Goal: Transaction & Acquisition: Purchase product/service

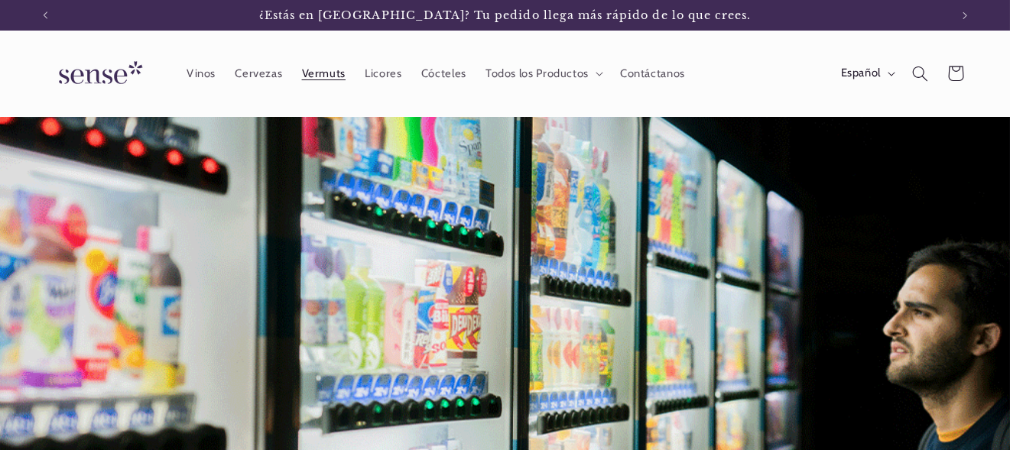
click at [310, 71] on span "Vermuts" at bounding box center [324, 73] width 44 height 15
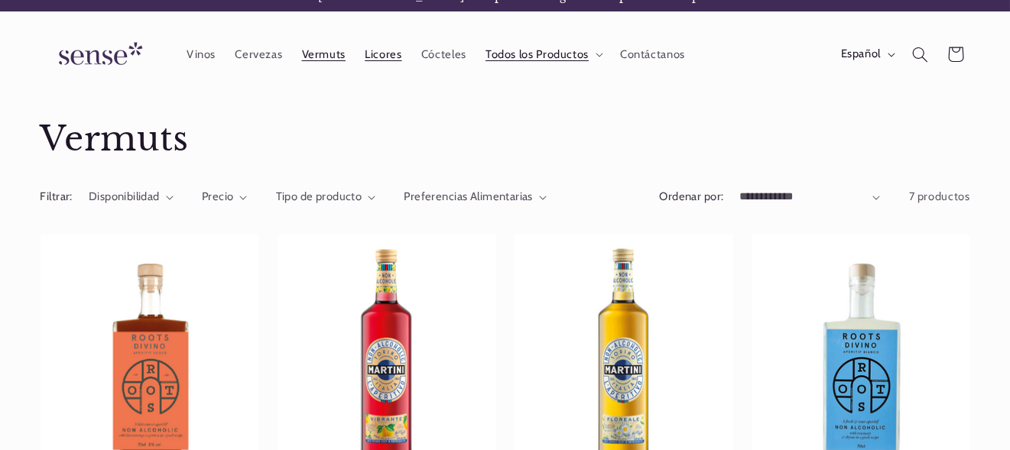
click at [387, 54] on span "Licores" at bounding box center [383, 54] width 37 height 15
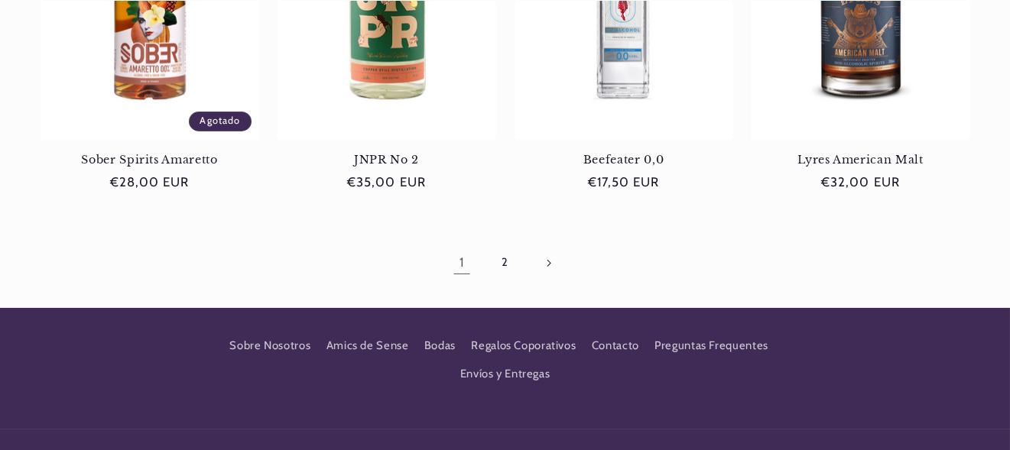
scroll to position [1461, 0]
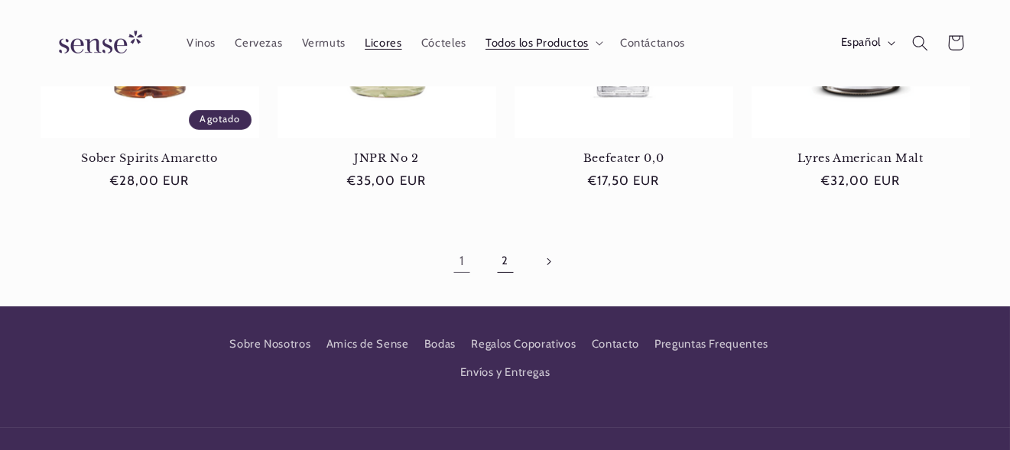
click at [503, 264] on link "2" at bounding box center [504, 261] width 35 height 35
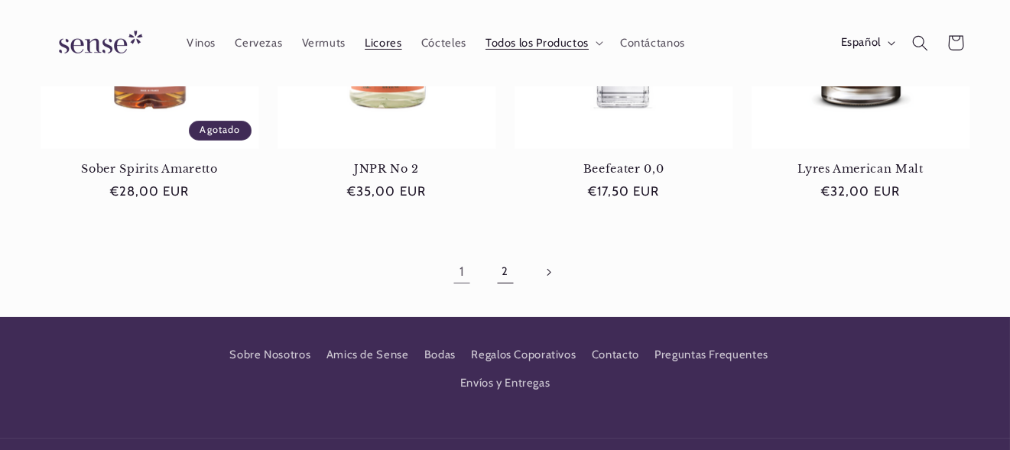
scroll to position [0, 904]
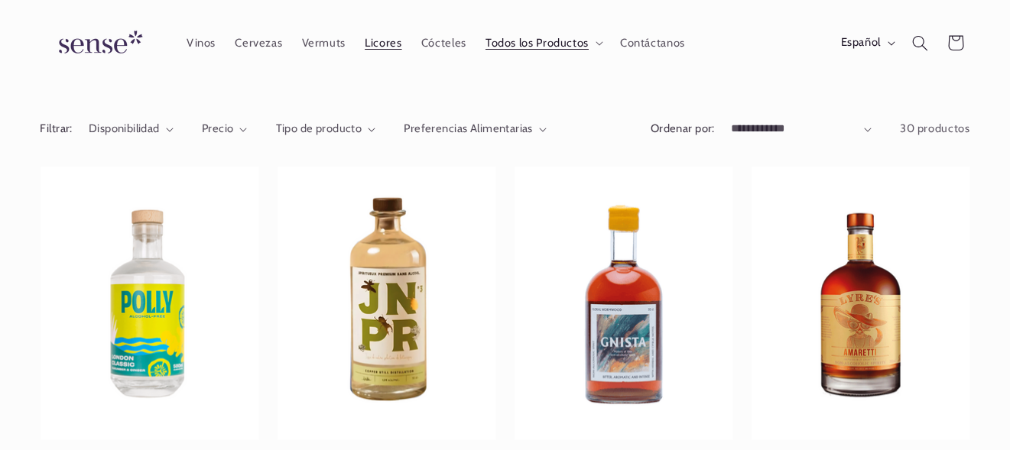
scroll to position [66, 0]
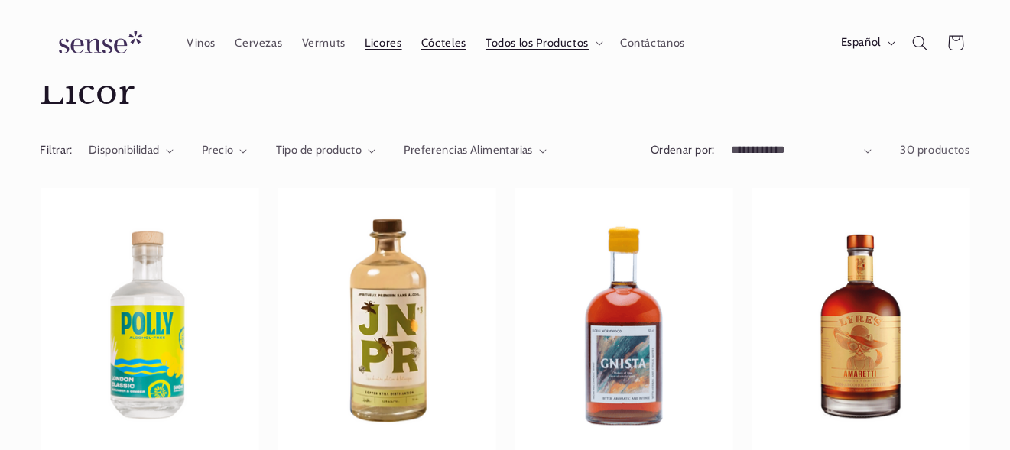
click at [443, 42] on span "Cócteles" at bounding box center [443, 43] width 45 height 15
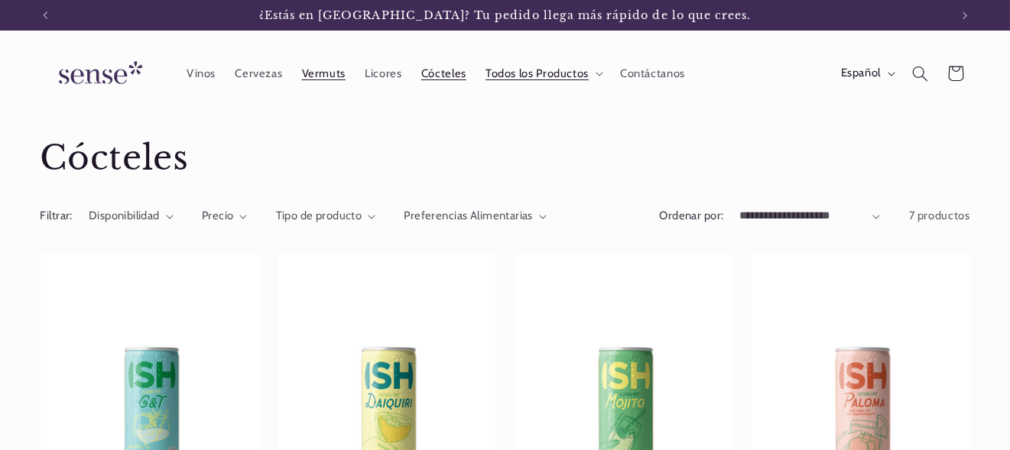
click at [319, 73] on span "Vermuts" at bounding box center [324, 73] width 44 height 15
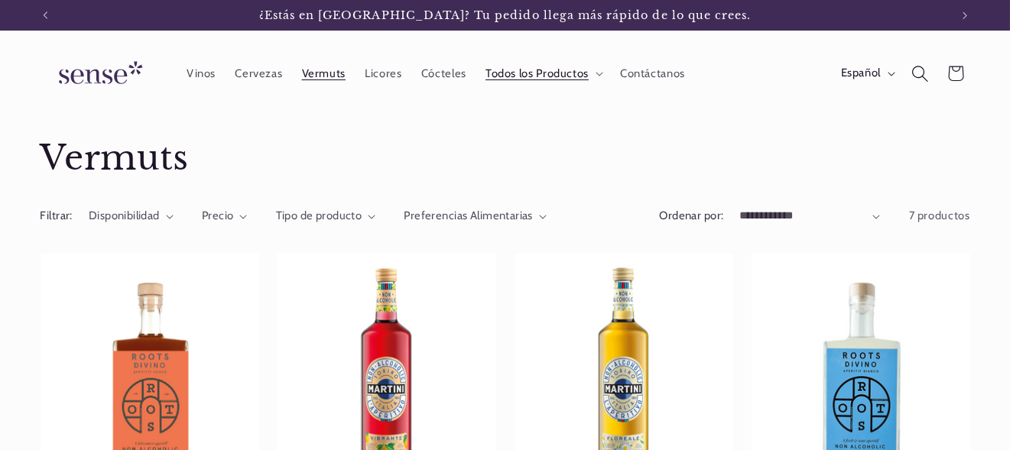
click at [920, 73] on icon "Búsqueda" at bounding box center [919, 73] width 17 height 17
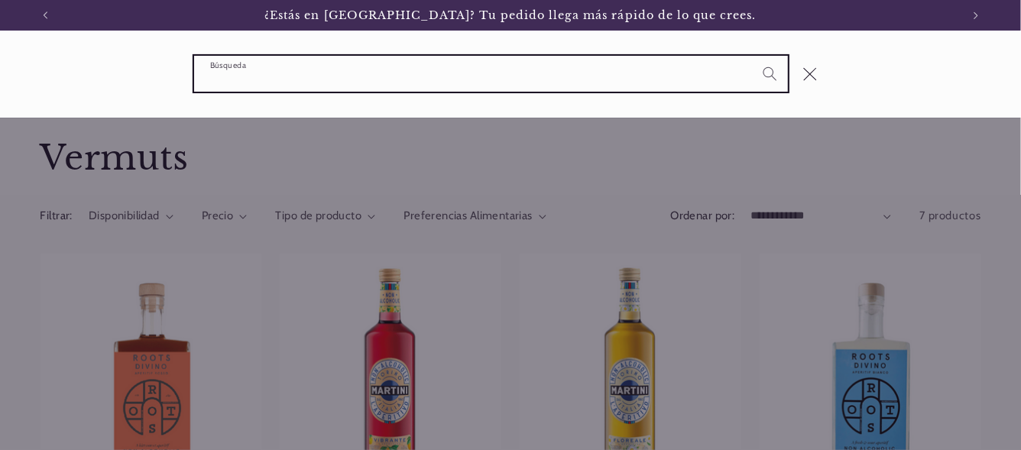
click at [545, 76] on input "Búsqueda" at bounding box center [491, 74] width 594 height 36
type input "*"
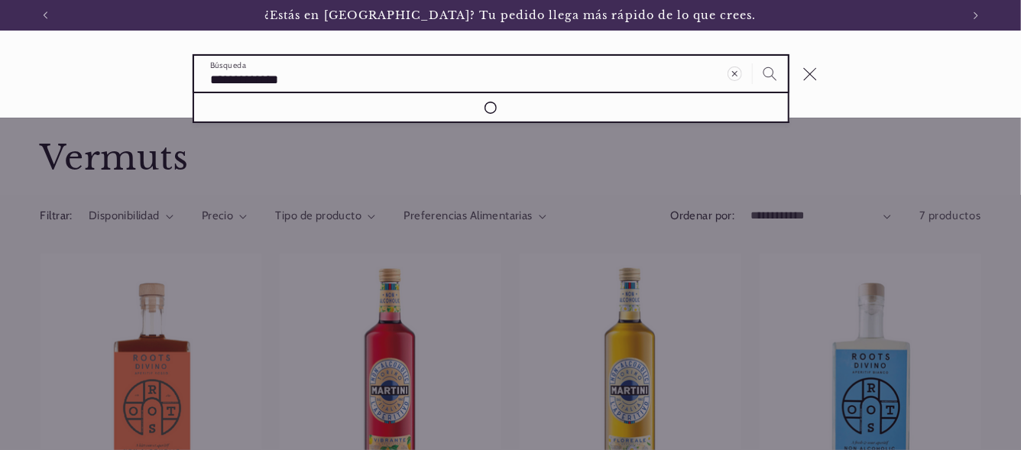
type input "**********"
click at [753, 56] on button "Búsqueda" at bounding box center [770, 73] width 35 height 35
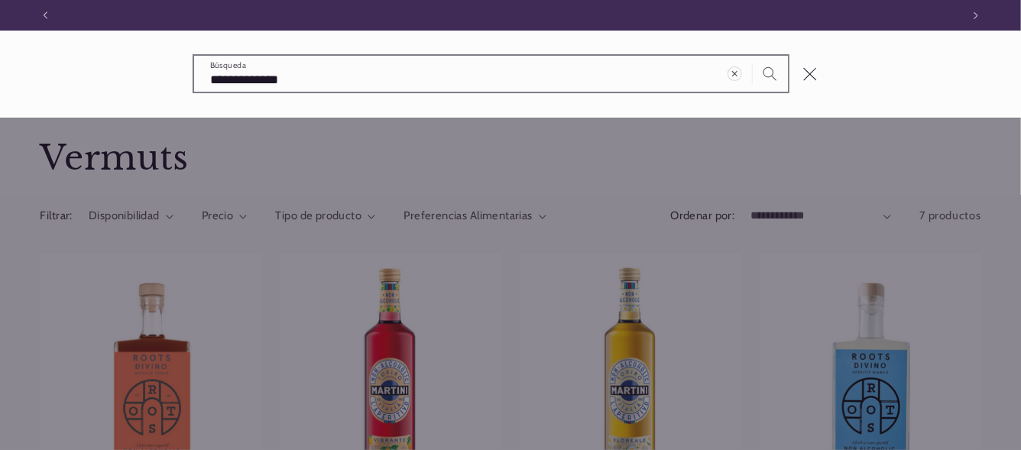
scroll to position [0, 916]
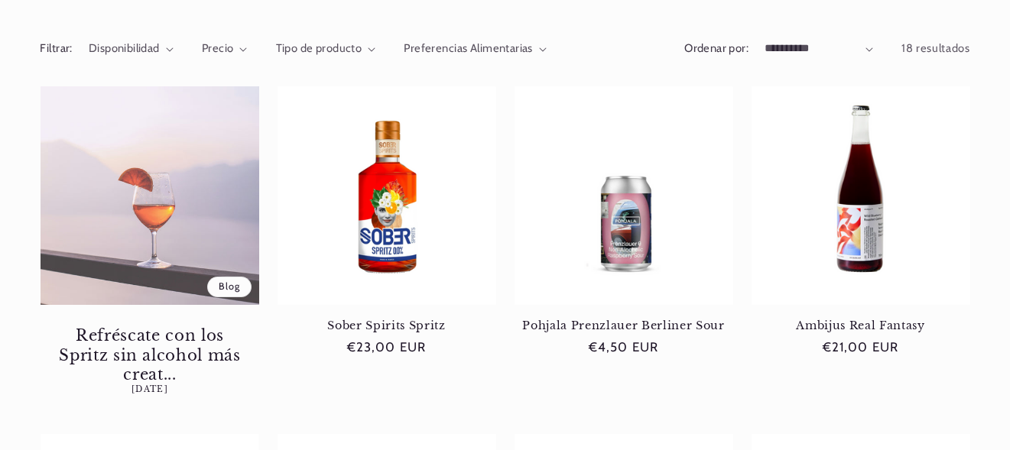
scroll to position [257, 0]
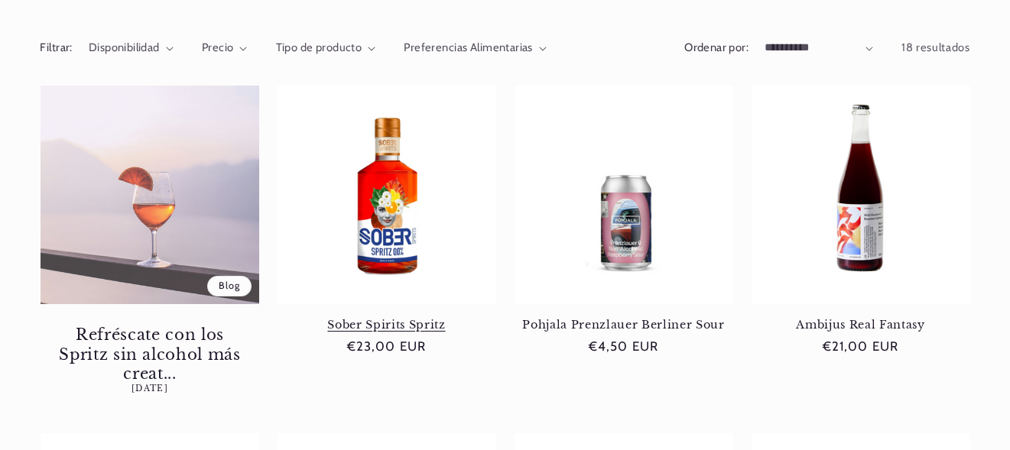
click at [386, 321] on link "Sober Spirits Spritz" at bounding box center [386, 325] width 219 height 14
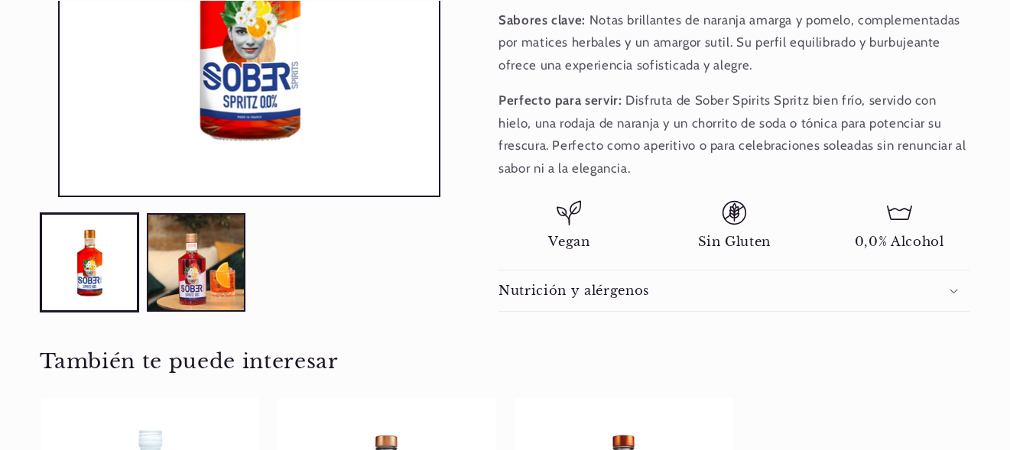
scroll to position [599, 0]
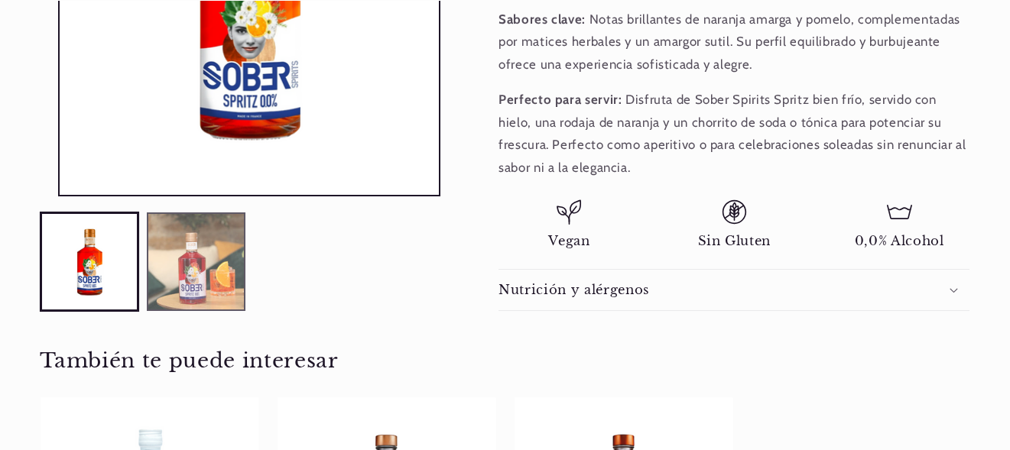
click at [219, 250] on button "Cargar la imagen 2 en la vista de la galería" at bounding box center [196, 261] width 99 height 99
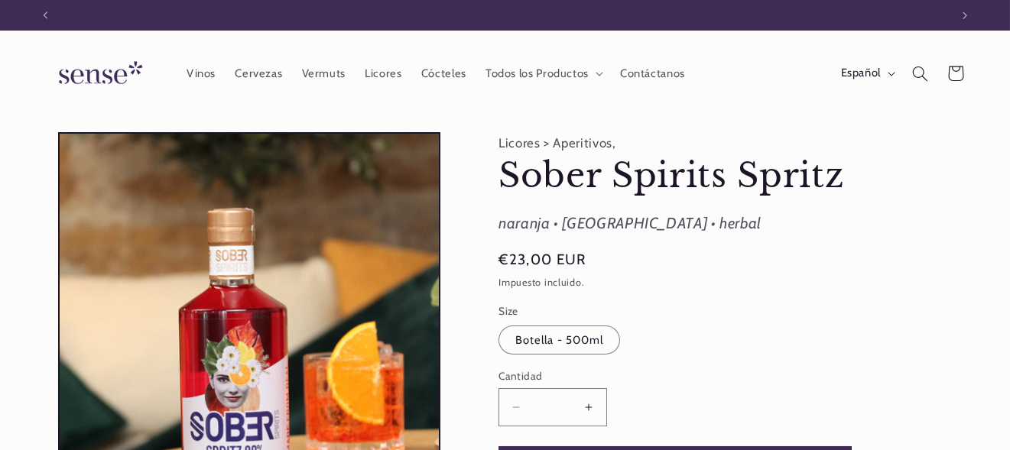
scroll to position [0, 0]
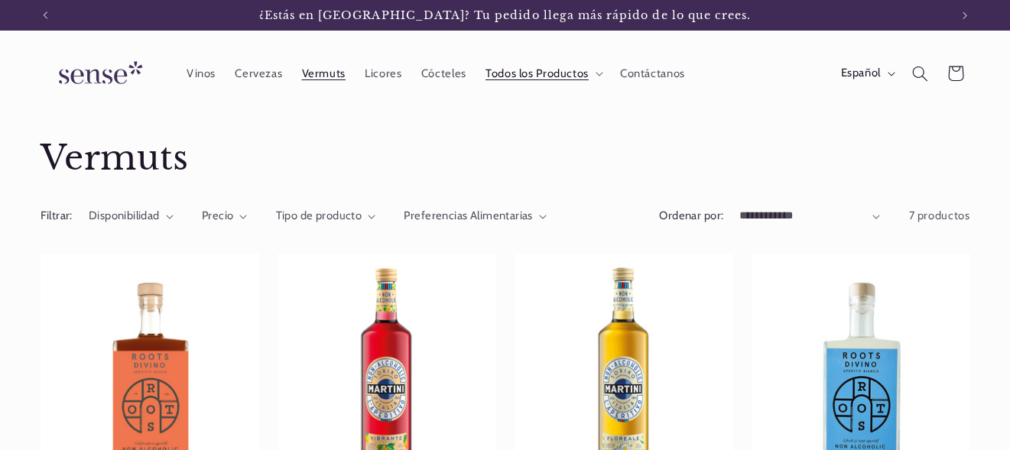
scroll to position [19, 0]
click at [917, 70] on icon "Búsqueda" at bounding box center [919, 73] width 17 height 17
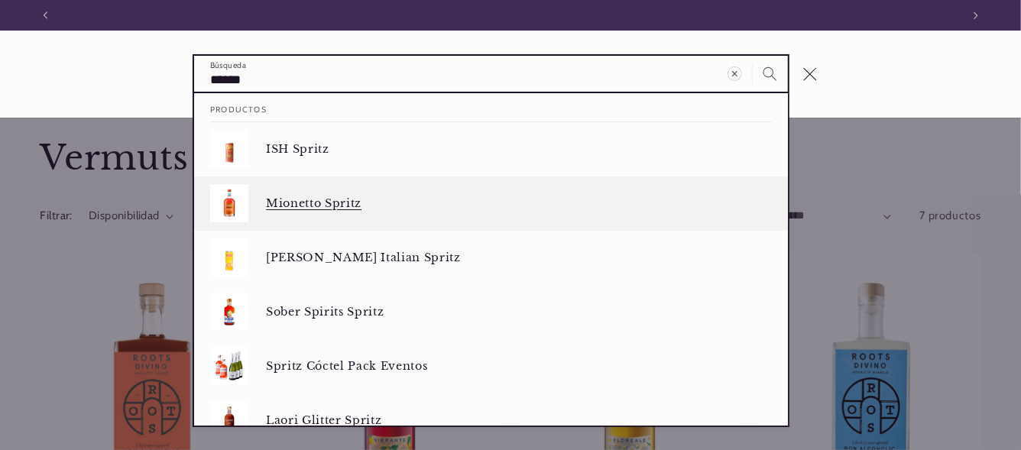
scroll to position [0, 916]
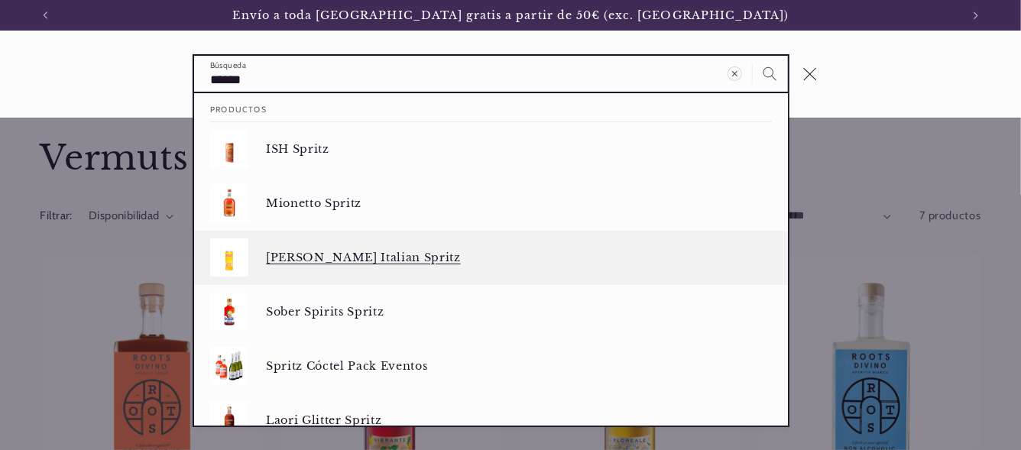
type input "******"
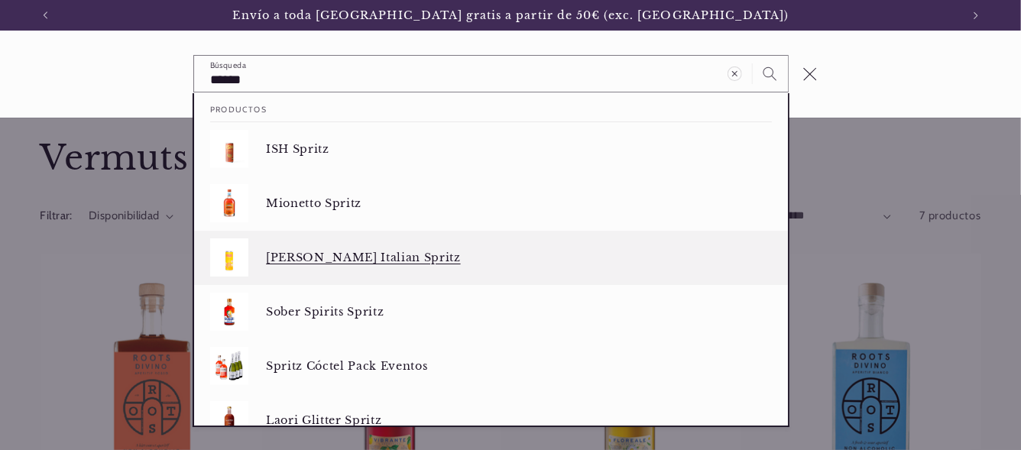
click at [336, 257] on p "Polly Italian Spritz" at bounding box center [519, 258] width 506 height 14
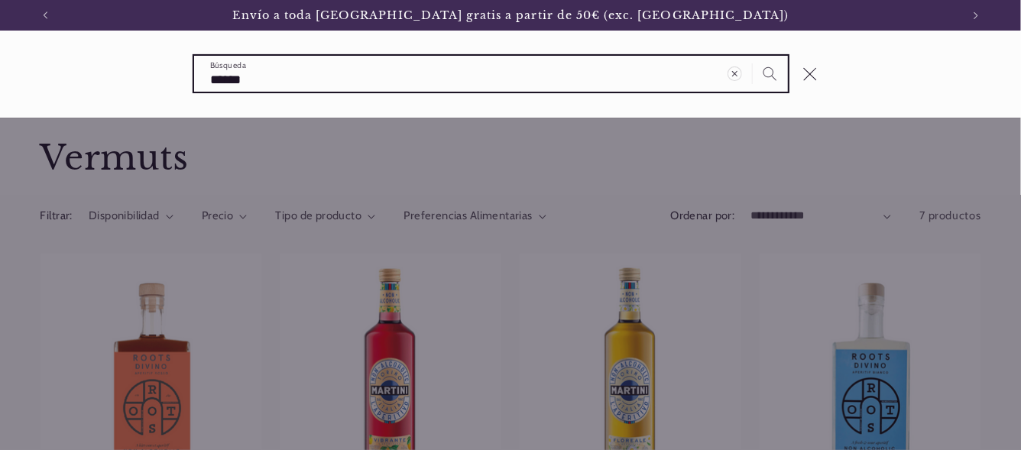
click at [249, 80] on input "******" at bounding box center [491, 74] width 594 height 36
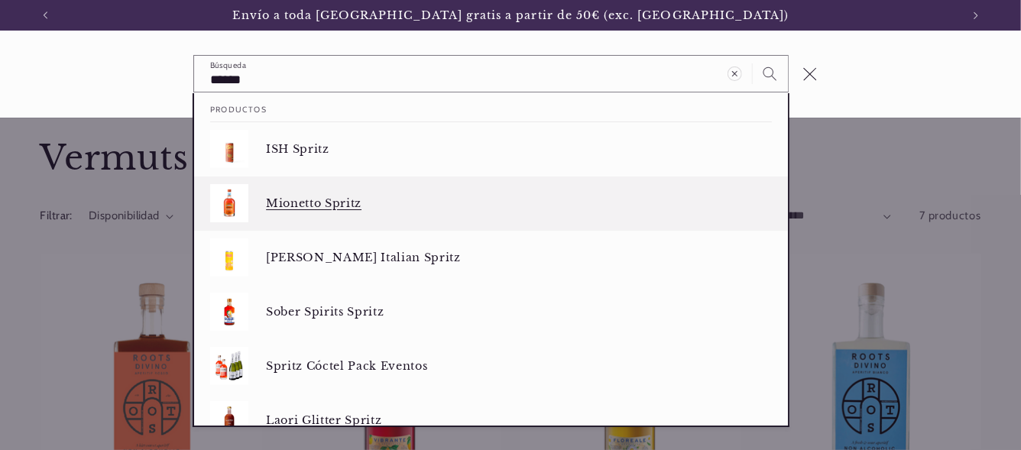
click at [306, 201] on p "Mionetto Spritz" at bounding box center [519, 203] width 506 height 14
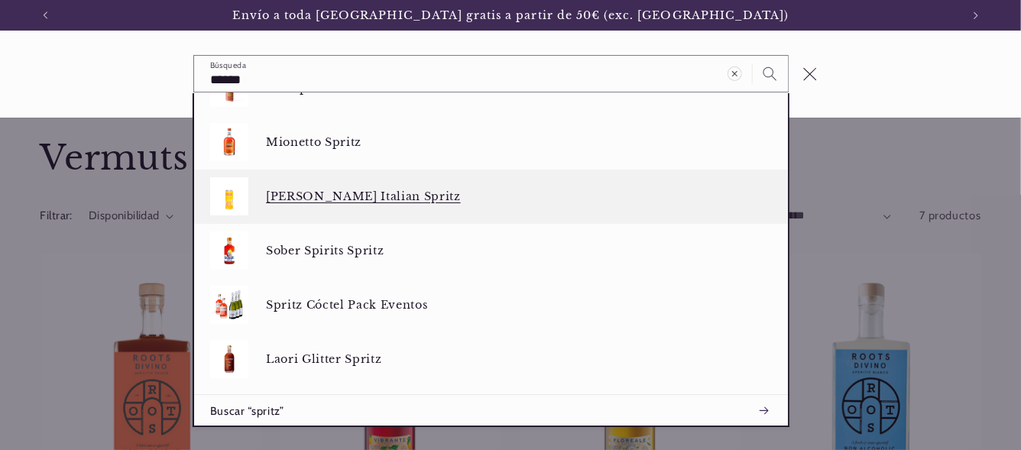
scroll to position [60, 0]
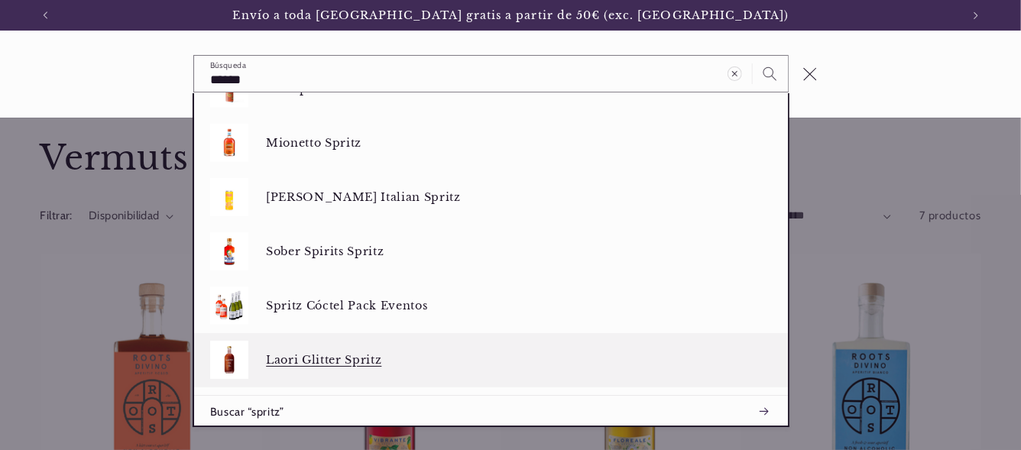
click at [316, 356] on p "Laori Glitter Spritz" at bounding box center [519, 360] width 506 height 14
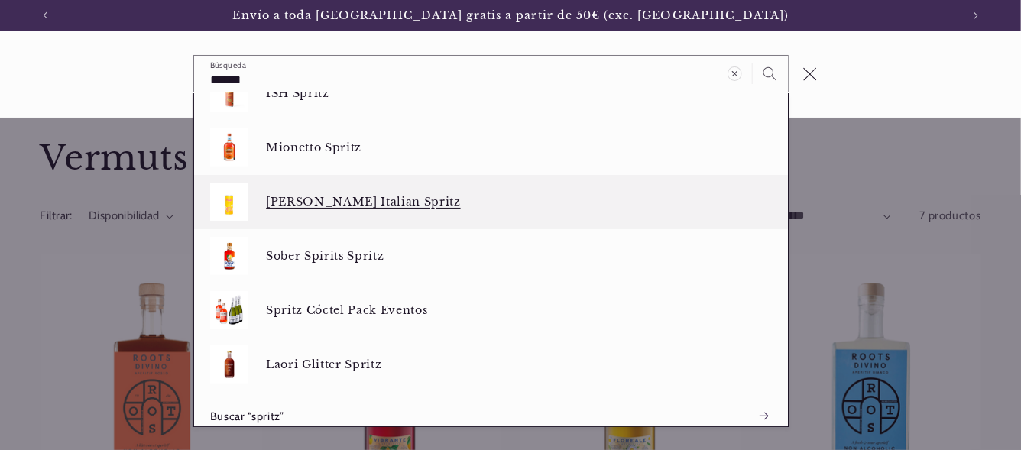
scroll to position [61, 0]
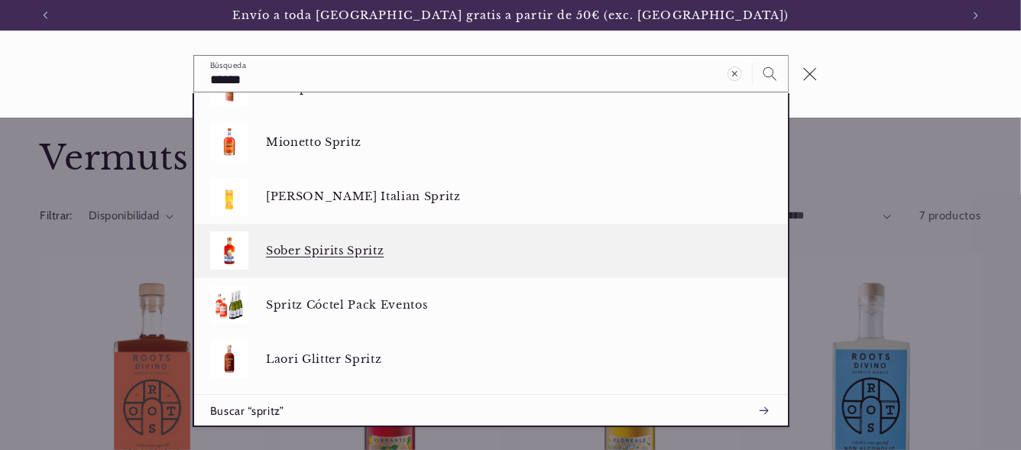
click at [318, 253] on p "Sober Spirits Spritz" at bounding box center [519, 251] width 506 height 14
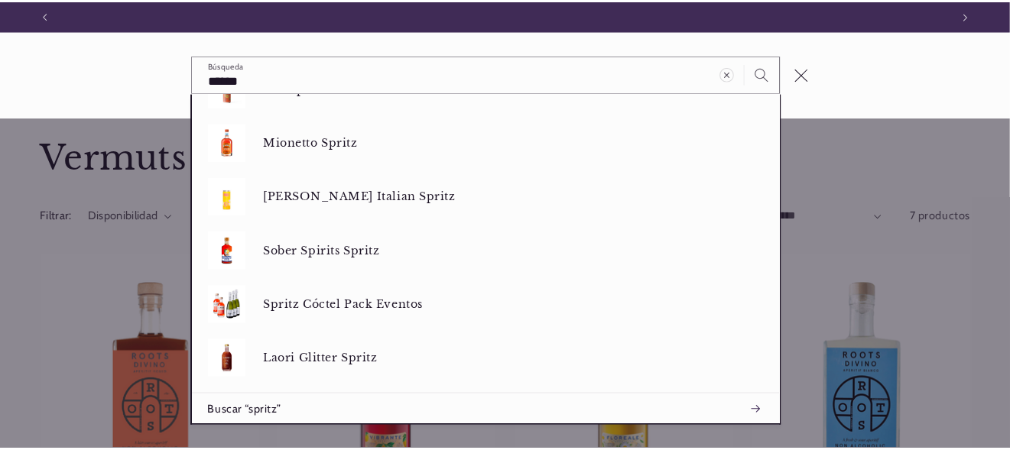
scroll to position [0, 916]
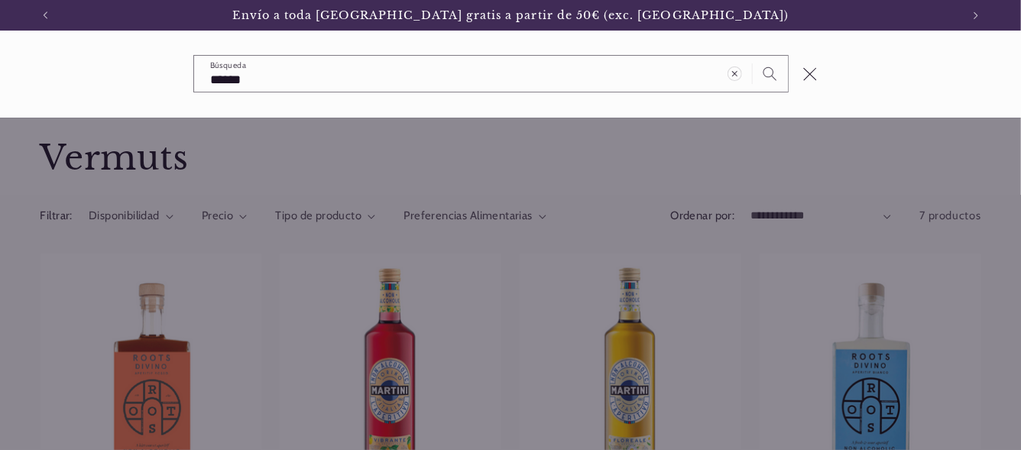
click at [0, 74] on div "Búsqueda" at bounding box center [0, 74] width 0 height 0
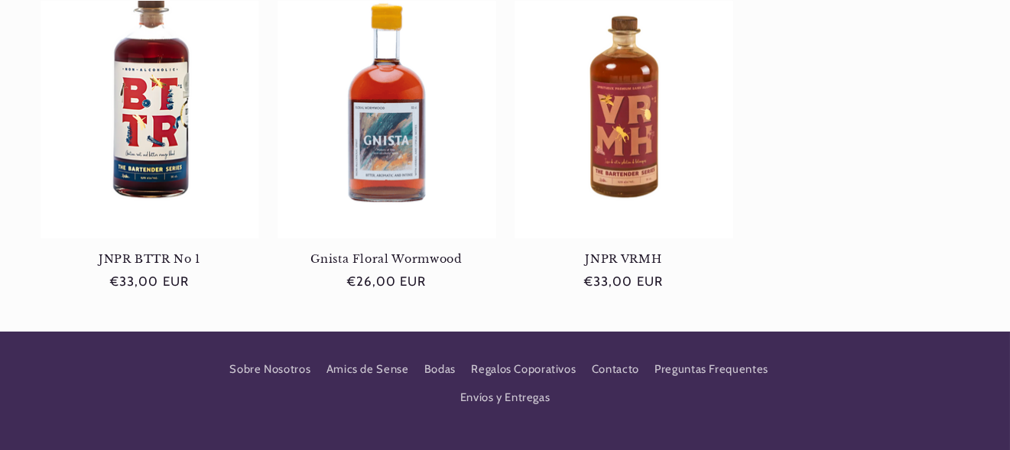
scroll to position [648, 0]
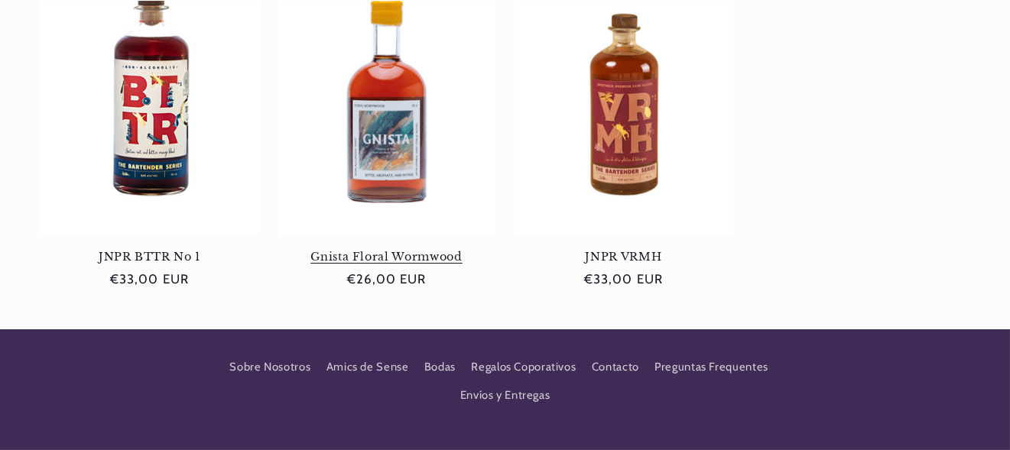
click at [394, 255] on link "Gnista Floral Wormwood" at bounding box center [386, 257] width 219 height 14
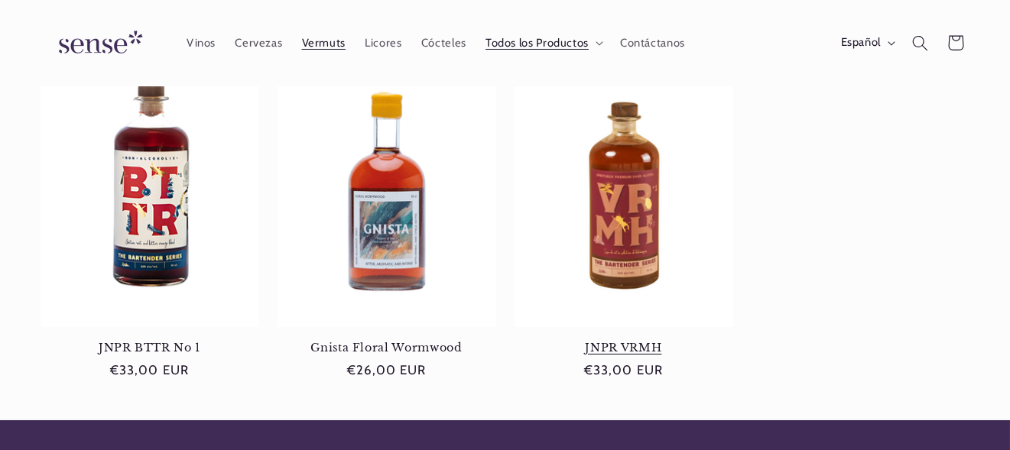
scroll to position [0, 904]
click at [630, 343] on link "JNPR VRMH" at bounding box center [623, 348] width 219 height 14
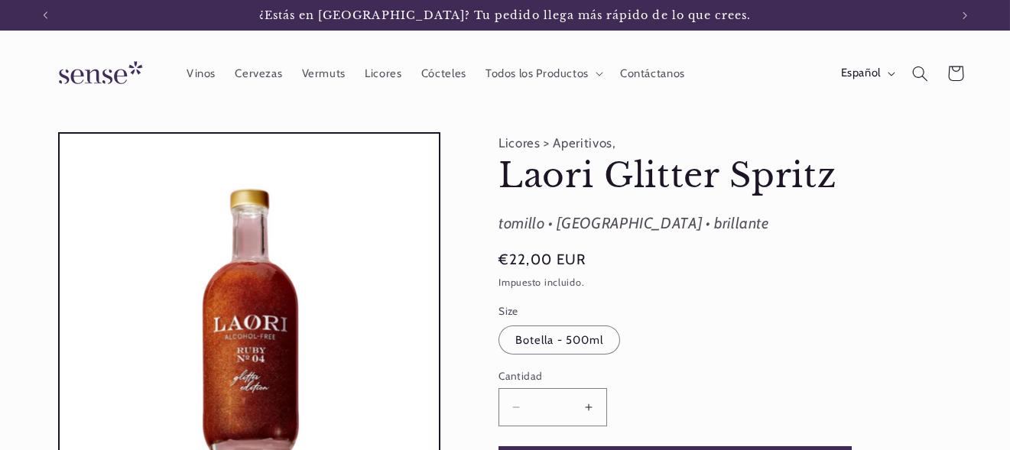
scroll to position [0, 904]
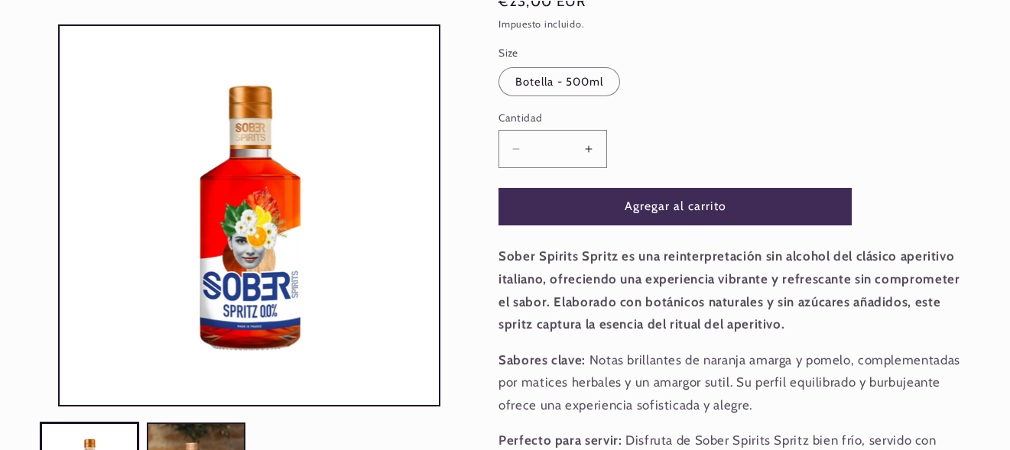
scroll to position [260, 0]
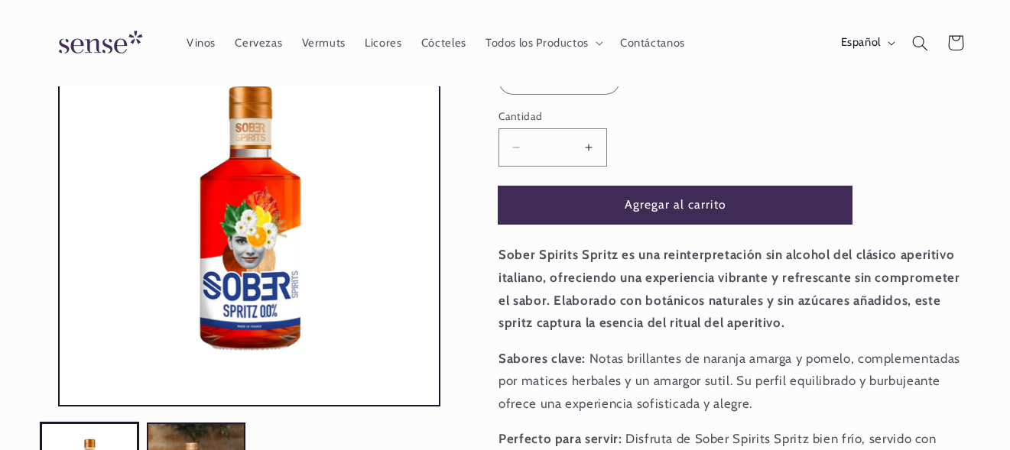
click at [672, 202] on button "Agregar al carrito" at bounding box center [674, 204] width 353 height 37
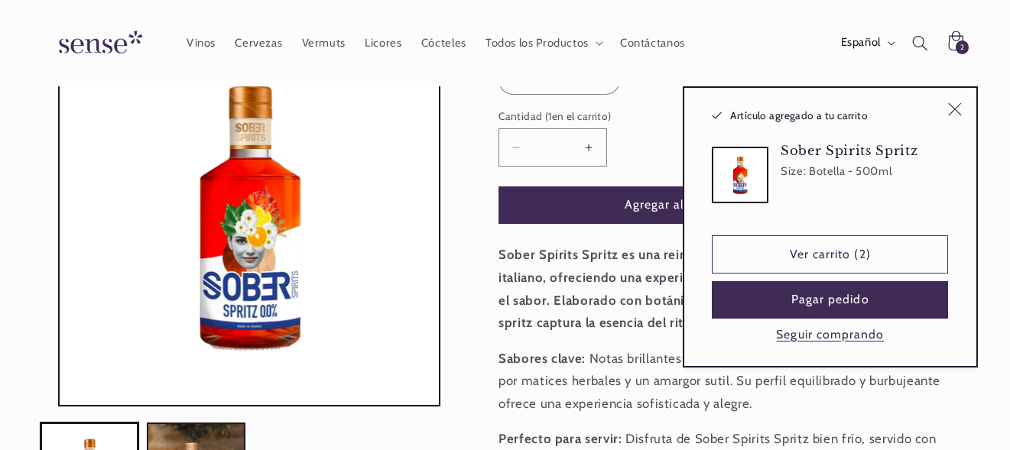
scroll to position [0, 0]
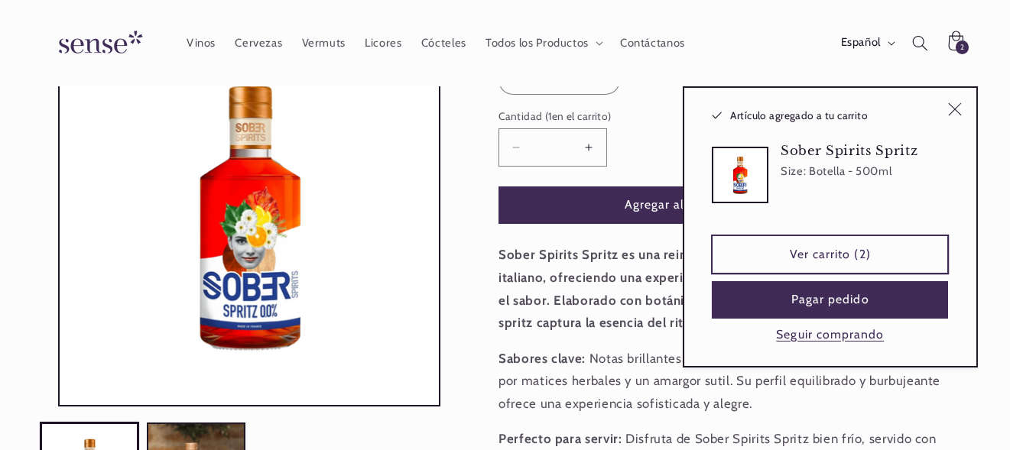
click at [815, 255] on link "Ver carrito (2)" at bounding box center [830, 253] width 236 height 37
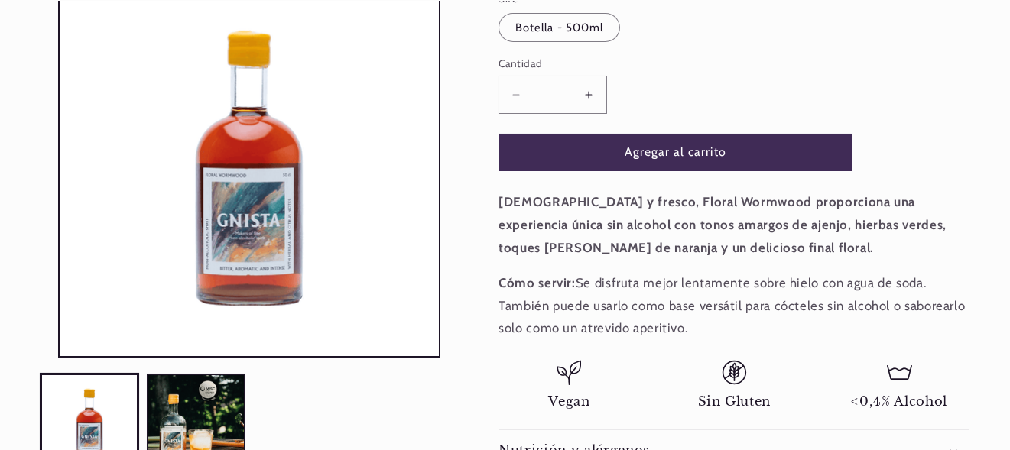
scroll to position [316, 0]
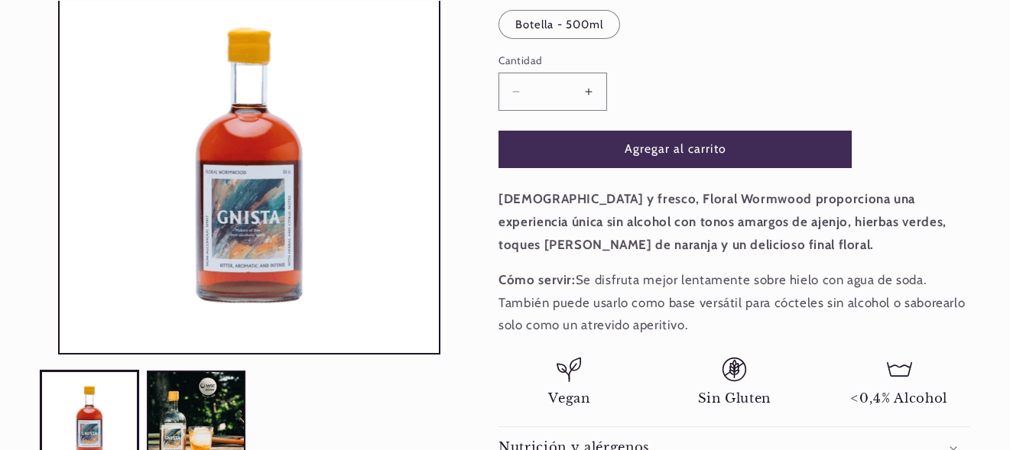
click at [684, 280] on p "Cómo servir: Se disfruta mejor lentamente sobre hielo con agua de soda. También…" at bounding box center [733, 303] width 471 height 68
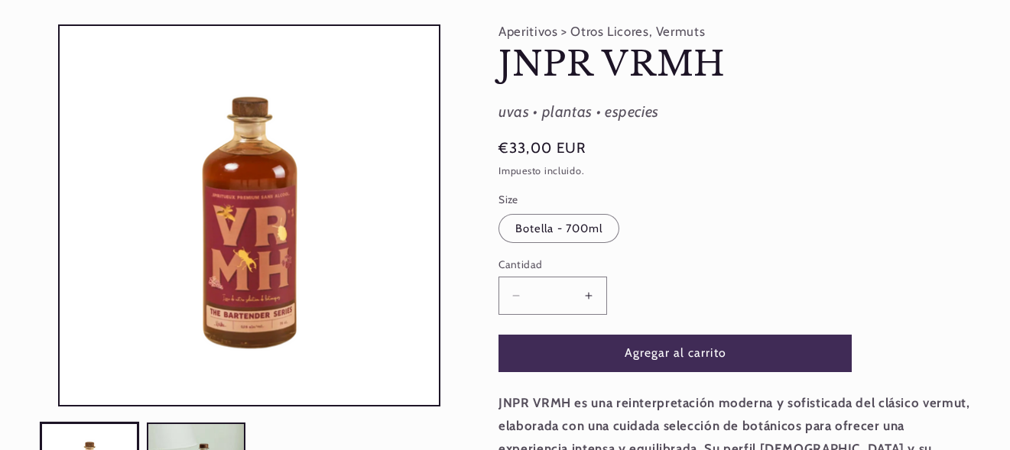
scroll to position [129, 0]
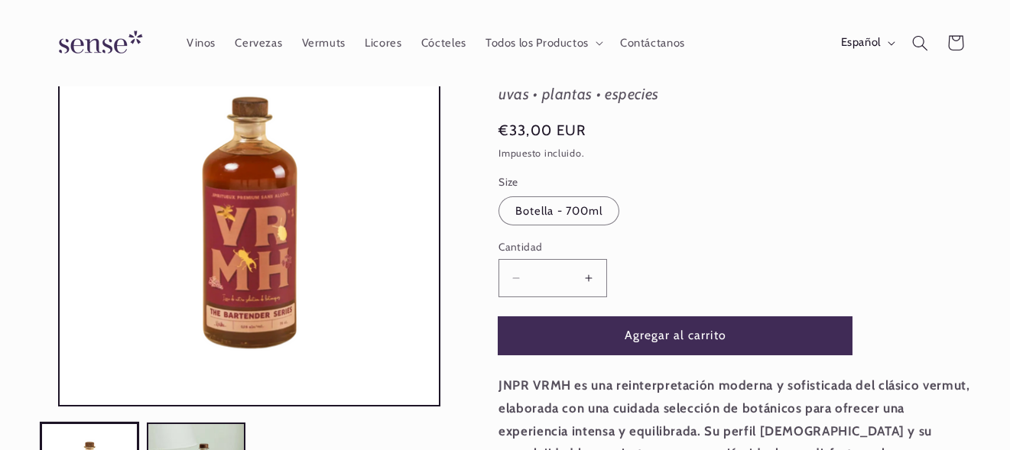
click at [655, 333] on button "Agregar al carrito" at bounding box center [674, 335] width 353 height 37
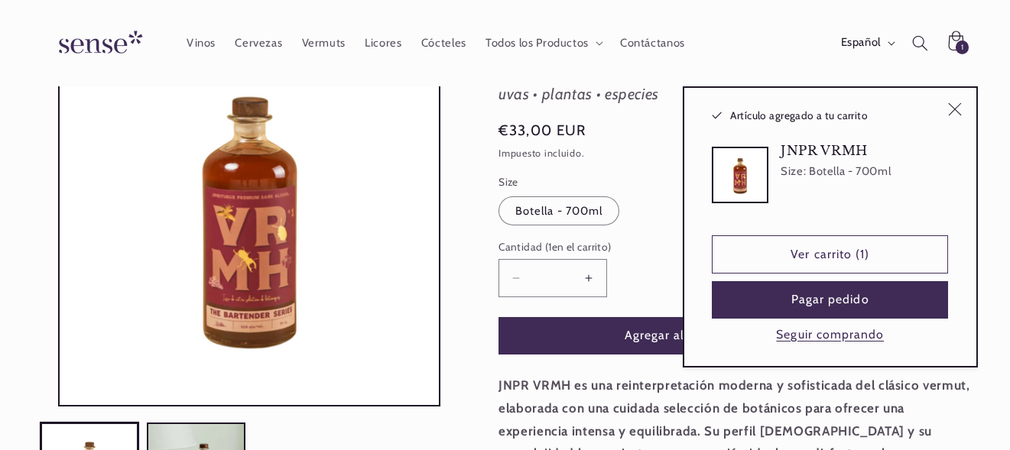
scroll to position [0, 904]
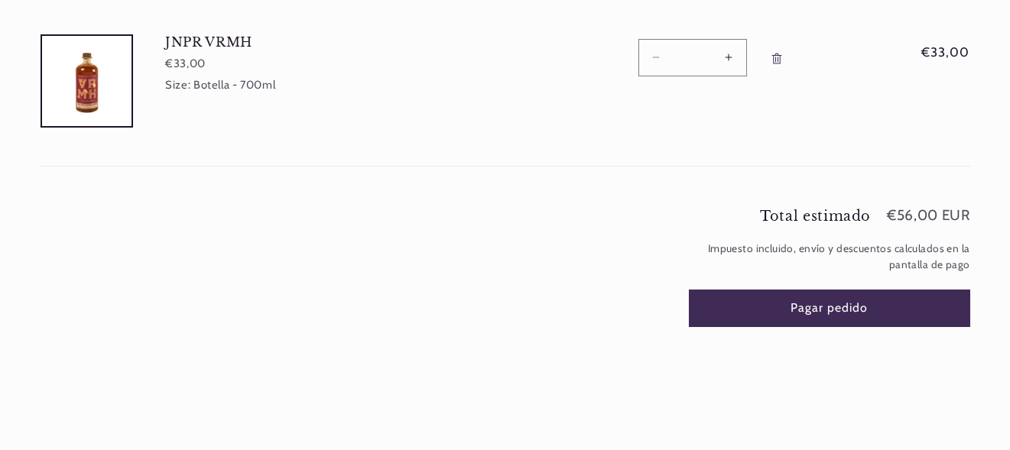
scroll to position [361, 0]
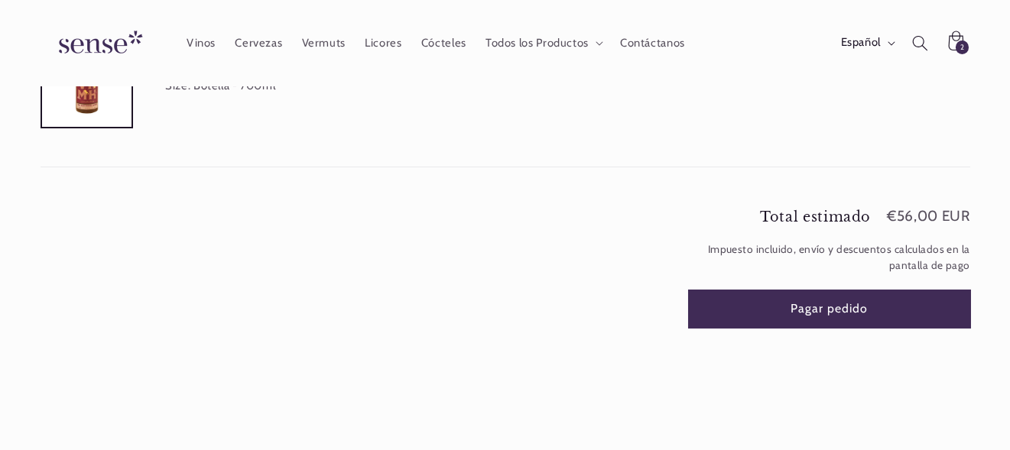
drag, startPoint x: 815, startPoint y: 303, endPoint x: 774, endPoint y: 307, distance: 41.4
click at [774, 307] on button "Pagar pedido" at bounding box center [829, 308] width 281 height 37
